Goal: Task Accomplishment & Management: Use online tool/utility

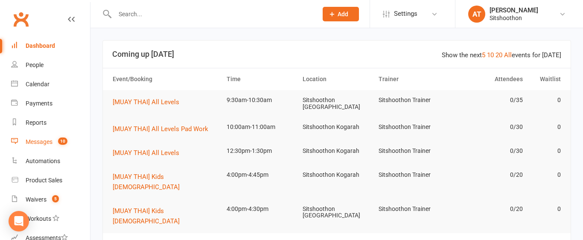
scroll to position [152, 0]
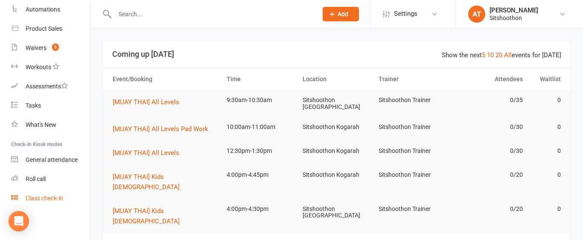
click at [54, 201] on div "Class check-in" at bounding box center [45, 198] width 38 height 7
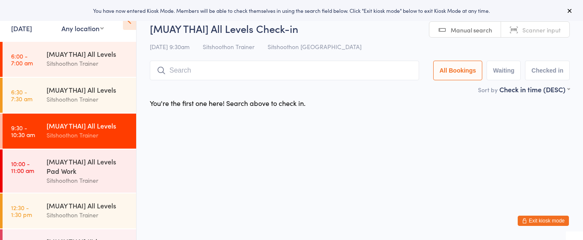
select select "2"
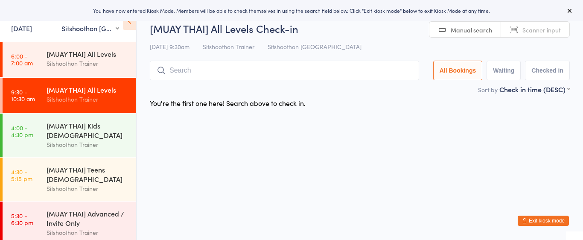
click at [106, 91] on div "[MUAY THAI] All Levels" at bounding box center [88, 89] width 82 height 9
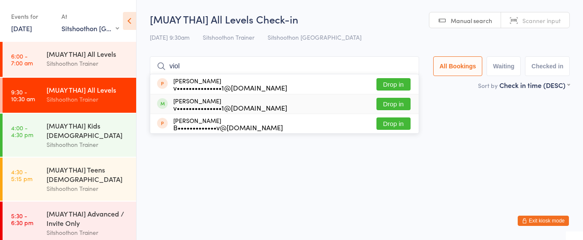
type input "viol"
click at [383, 101] on button "Drop in" at bounding box center [393, 104] width 34 height 12
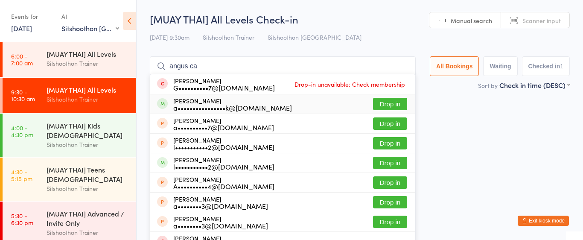
type input "angus ca"
click at [386, 105] on button "Drop in" at bounding box center [390, 104] width 34 height 12
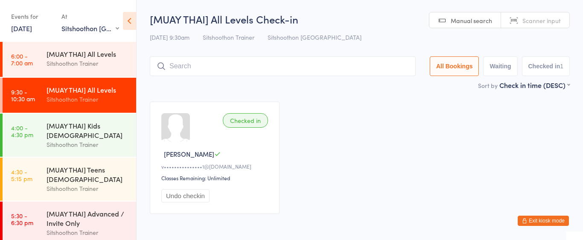
click at [386, 105] on div "Checked in Violeta J v•••••••••••••••1@gmail.com Classes Remaining: Unlimited U…" at bounding box center [359, 158] width 435 height 128
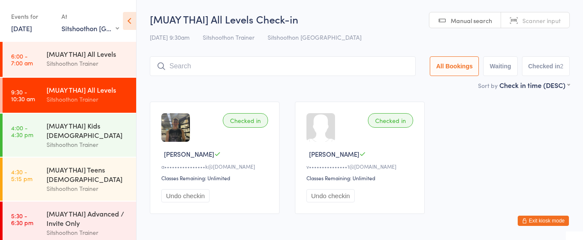
click at [281, 61] on input "search" at bounding box center [283, 66] width 266 height 20
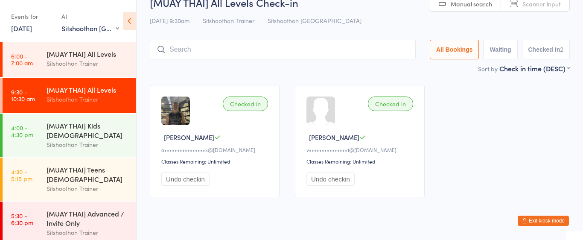
scroll to position [33, 0]
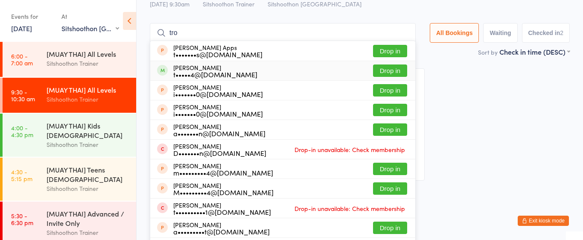
type input "tro"
click at [380, 73] on button "Drop in" at bounding box center [390, 70] width 34 height 12
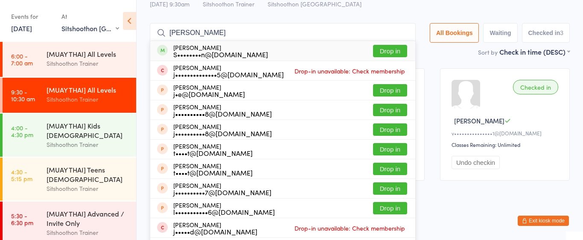
type input "joe"
click at [384, 52] on button "Drop in" at bounding box center [390, 51] width 34 height 12
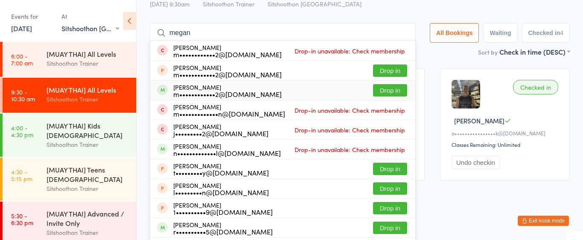
type input "megan"
click at [389, 95] on button "Drop in" at bounding box center [390, 90] width 34 height 12
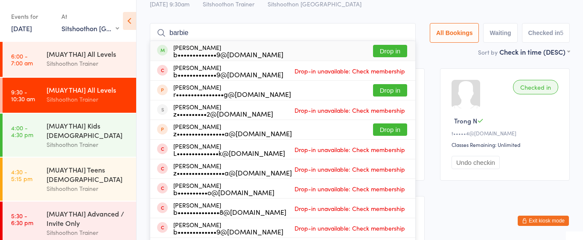
type input "barbie"
click at [383, 51] on button "Drop in" at bounding box center [390, 51] width 34 height 12
